Goal: Task Accomplishment & Management: Manage account settings

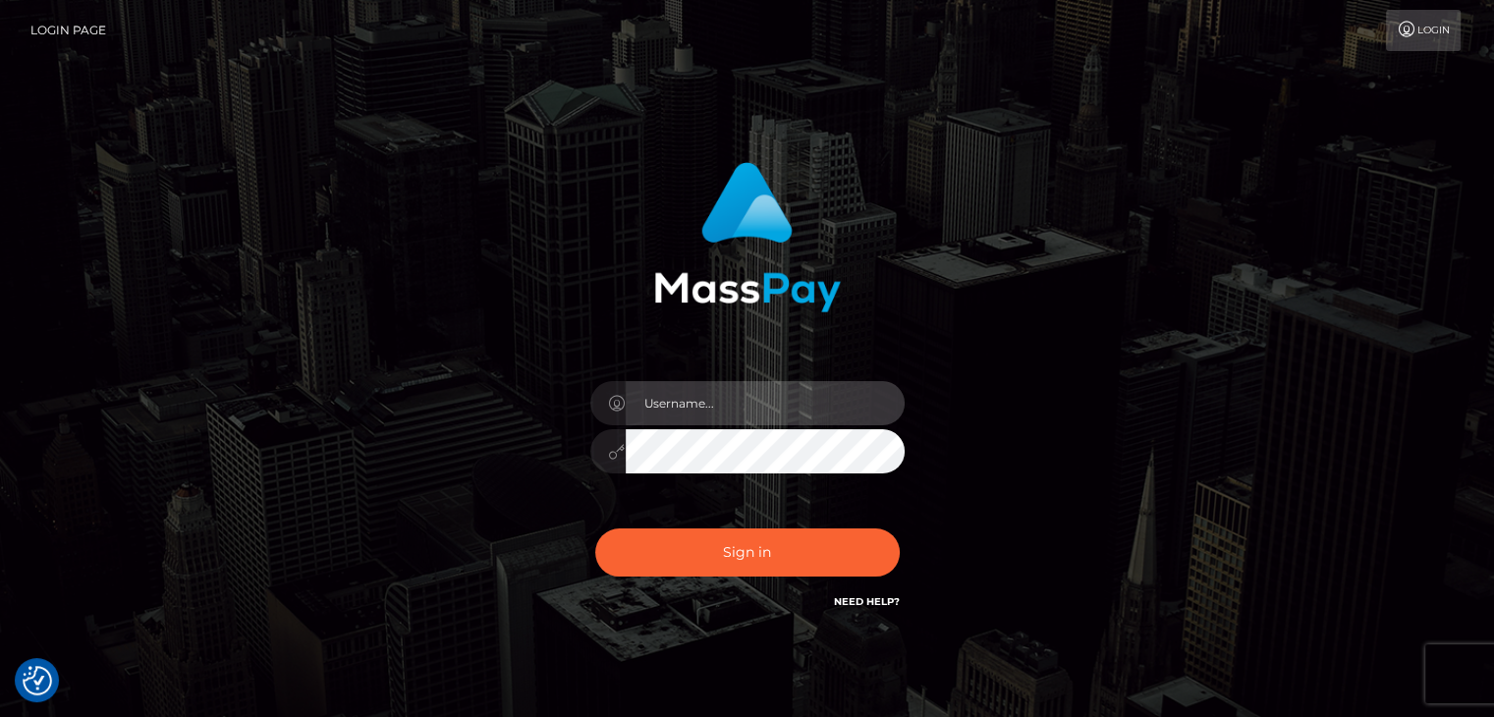
click at [795, 391] on input "text" at bounding box center [765, 403] width 279 height 44
type input "Edward"
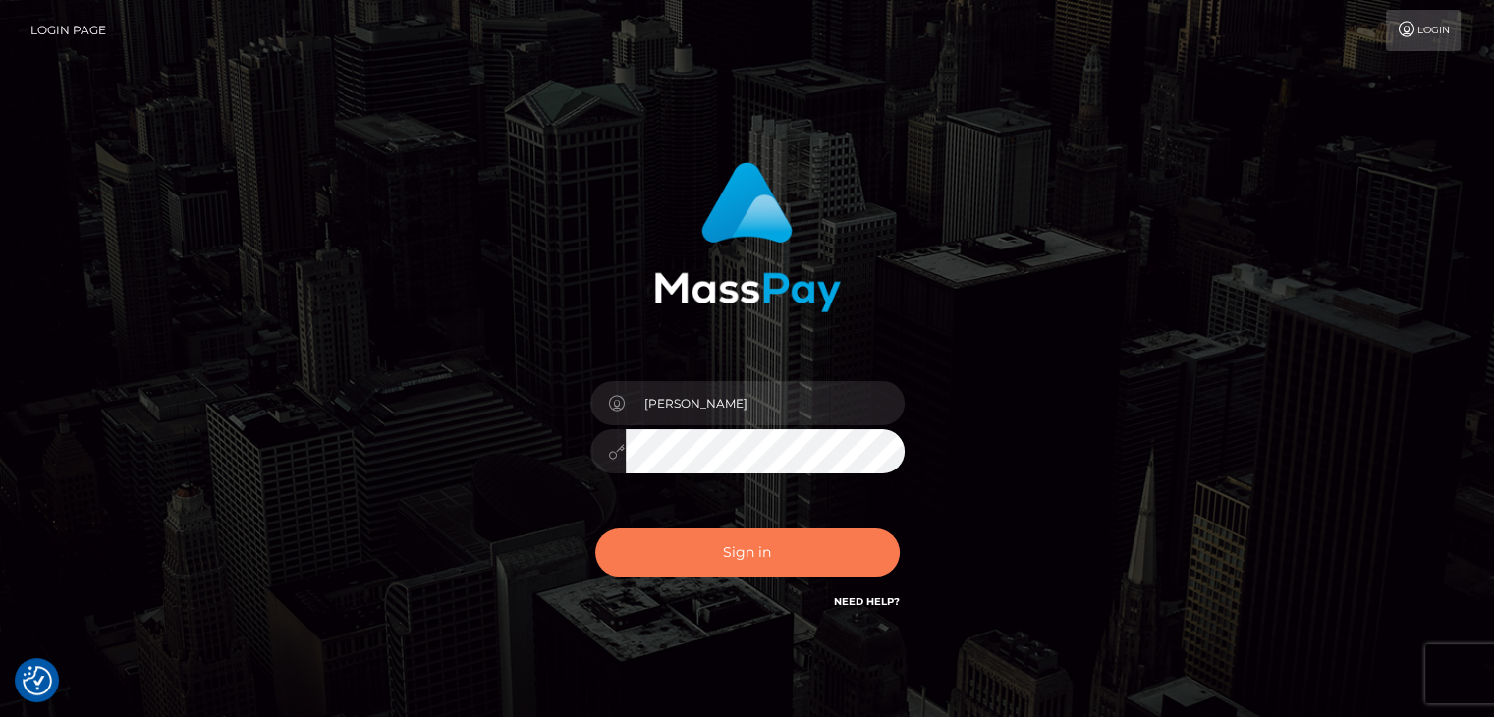
click at [784, 528] on button "Sign in" at bounding box center [747, 552] width 304 height 48
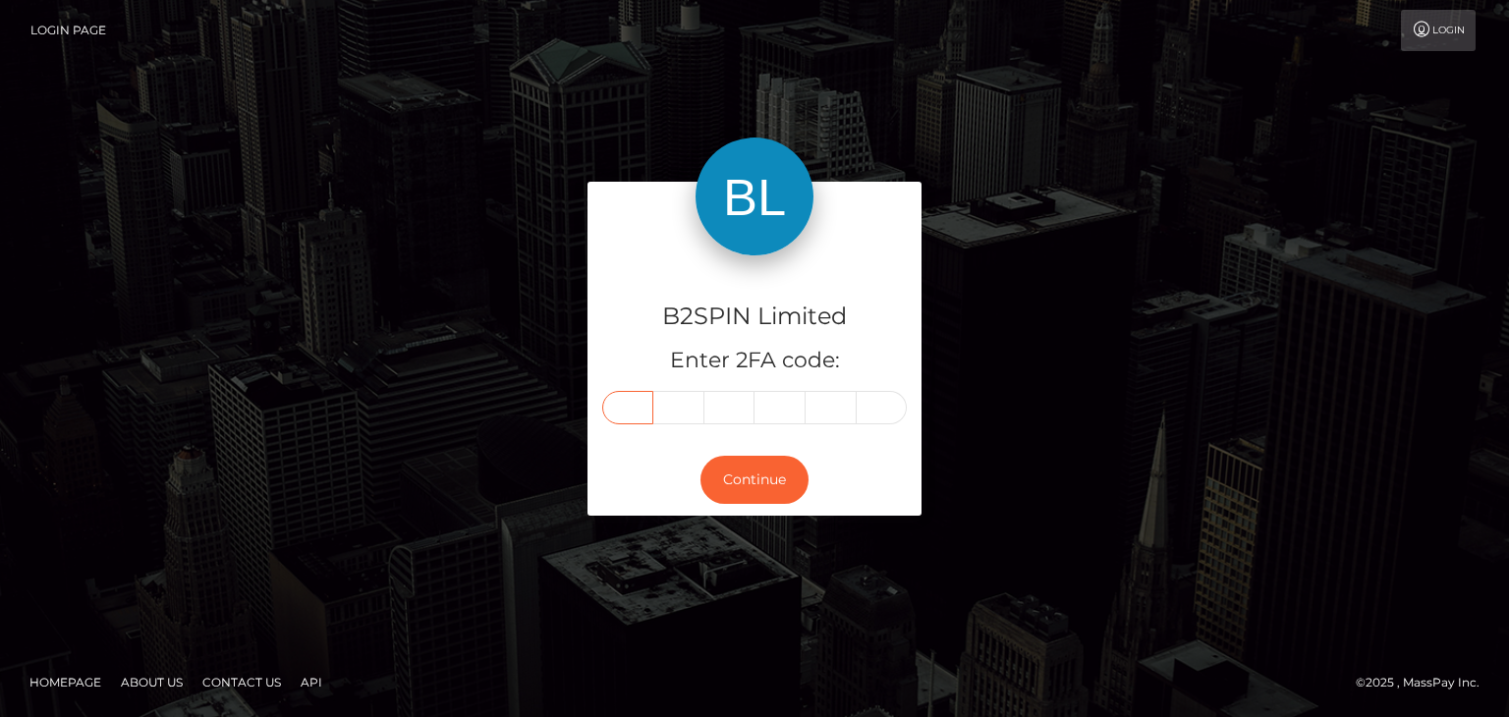
click at [639, 402] on input "text" at bounding box center [627, 407] width 51 height 33
paste input "9"
type input "9"
type input "2"
type input "6"
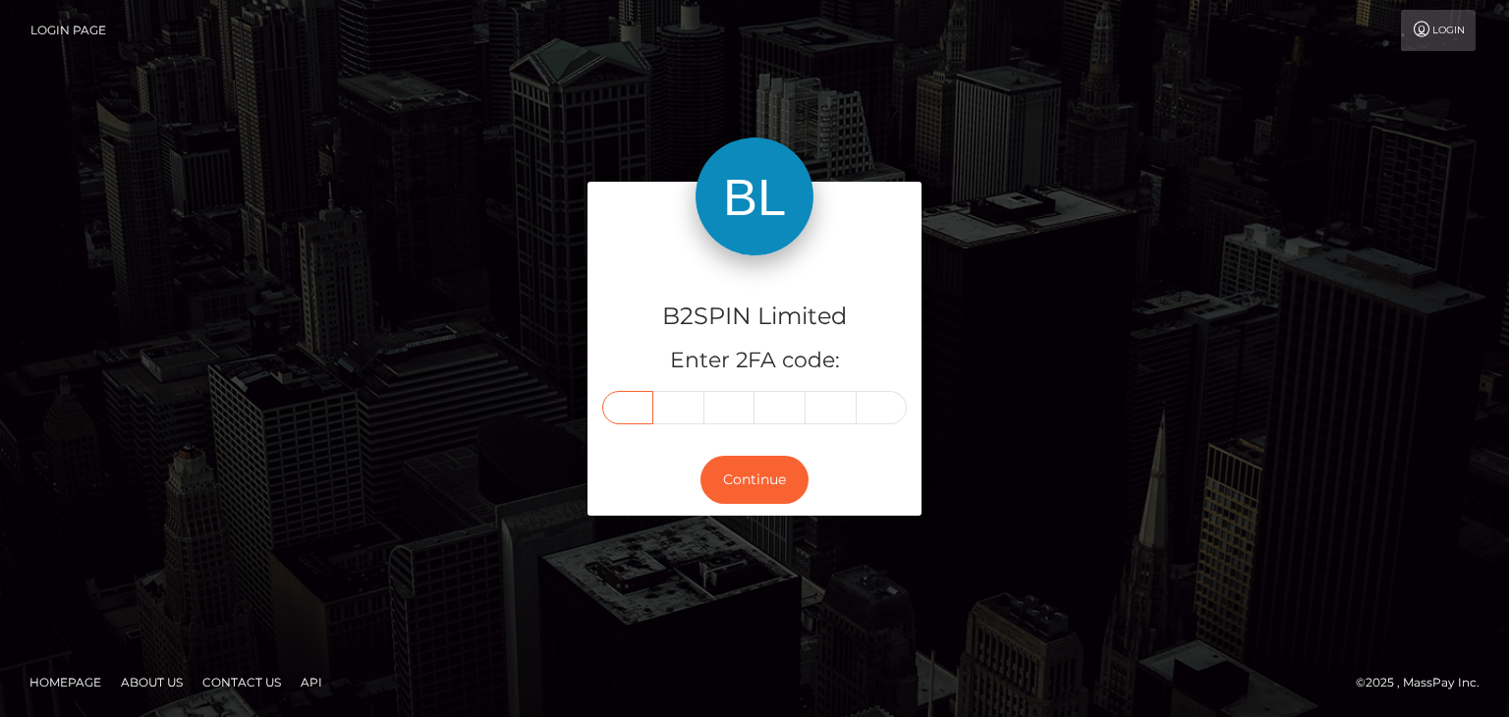
type input "4"
type input "5"
type input "1"
click at [778, 475] on button "Continue" at bounding box center [754, 480] width 108 height 48
click at [770, 473] on button "Continue" at bounding box center [754, 480] width 108 height 48
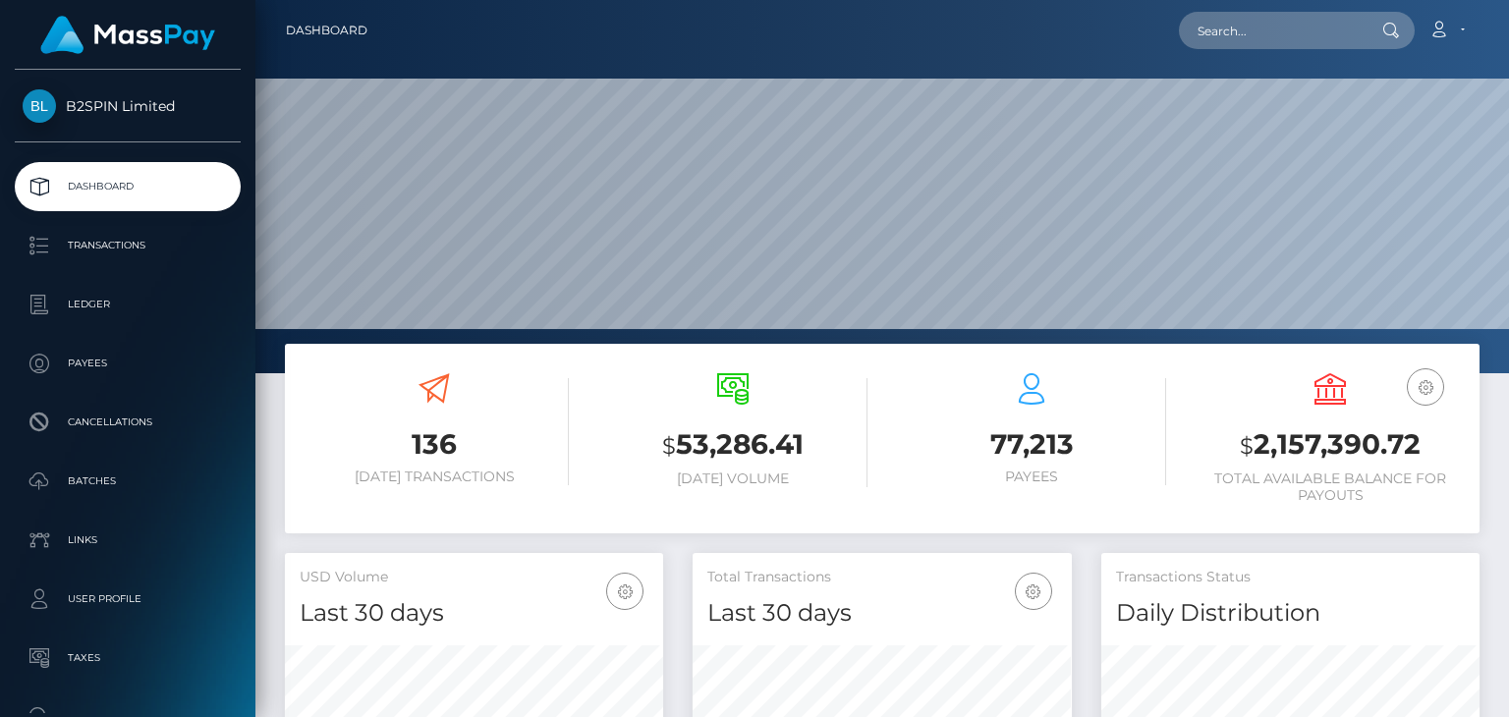
scroll to position [348, 377]
click at [1341, 453] on h3 "$ 2,157,390.72" at bounding box center [1329, 445] width 269 height 40
copy h3 "2,157,390.72"
